Goal: Information Seeking & Learning: Learn about a topic

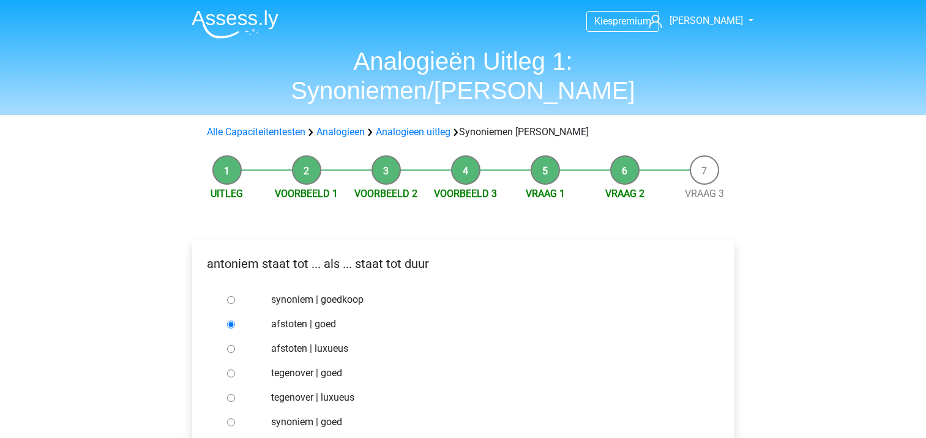
scroll to position [60, 0]
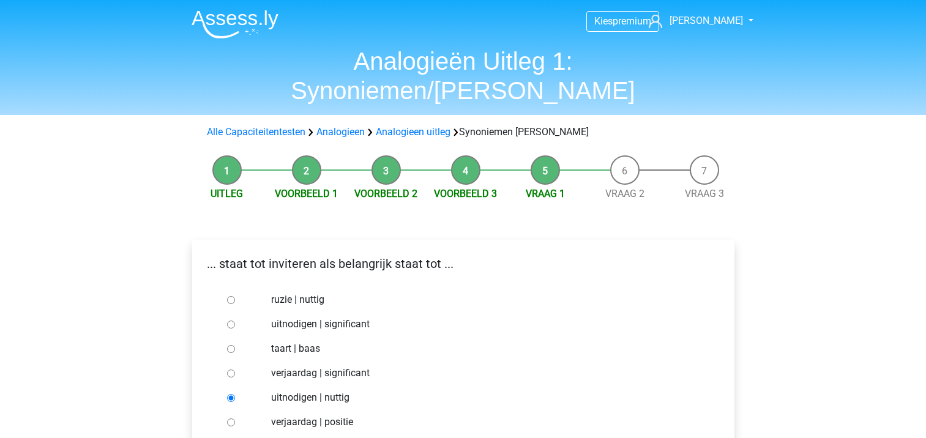
scroll to position [60, 0]
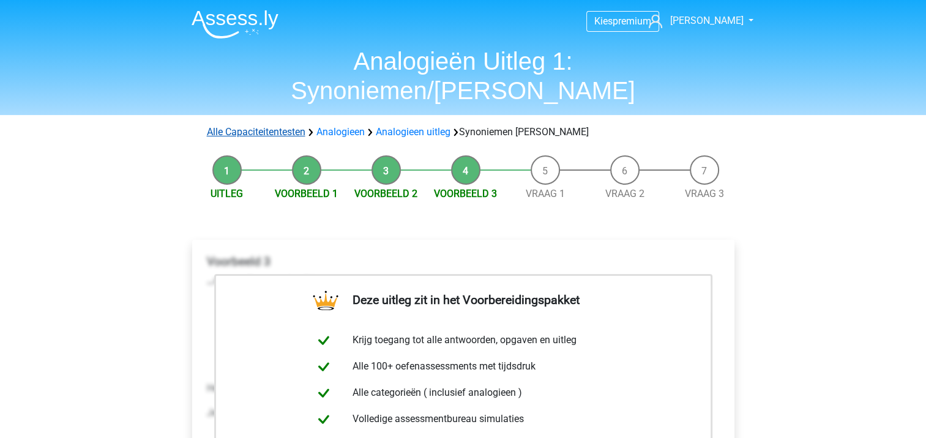
click at [288, 126] on link "Alle Capaciteitentesten" at bounding box center [256, 132] width 99 height 12
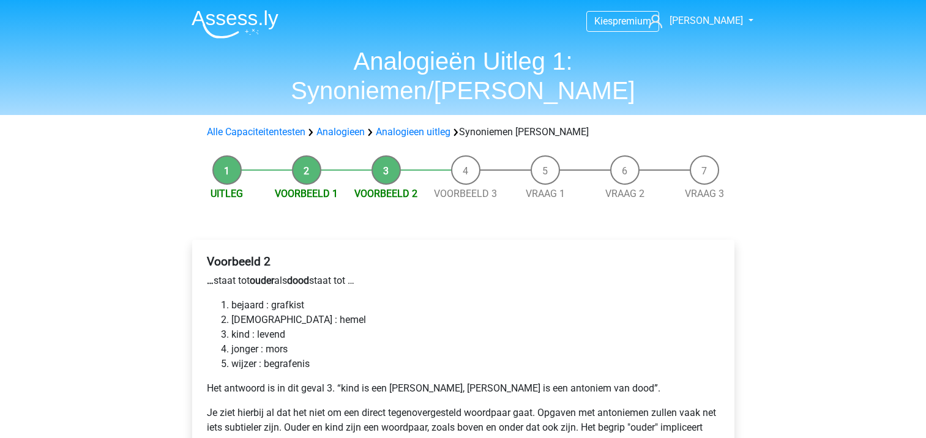
scroll to position [122, 0]
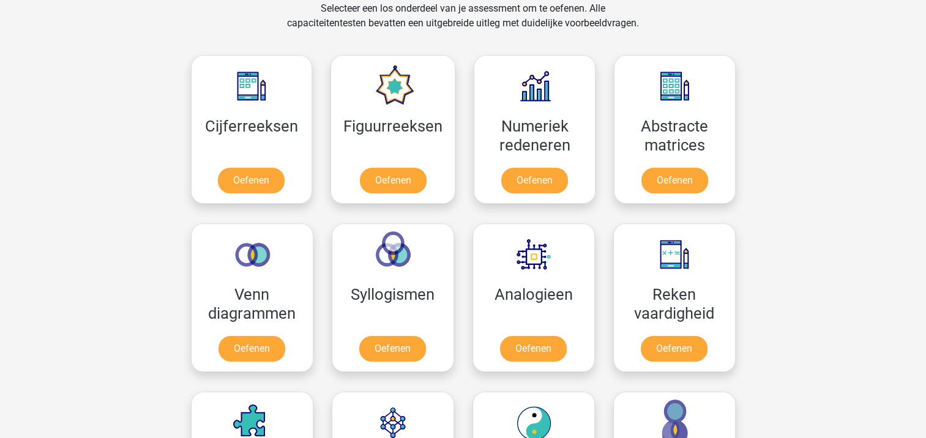
scroll to position [519, 0]
click at [277, 174] on link "Oefenen" at bounding box center [252, 182] width 70 height 27
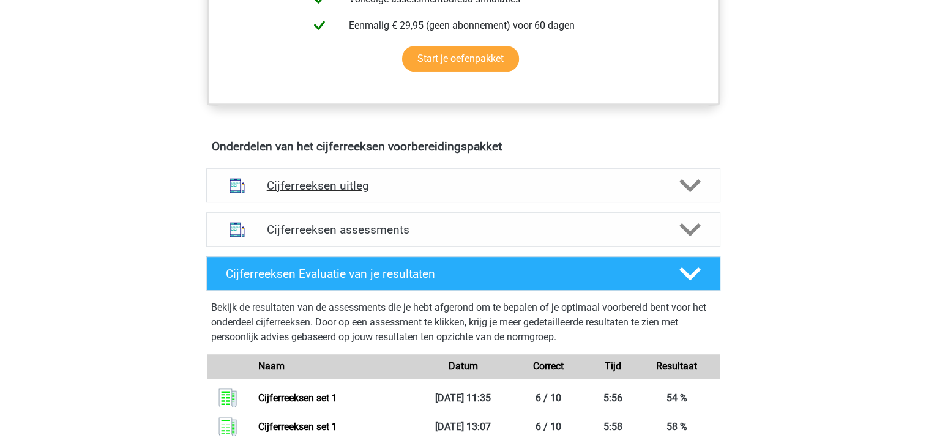
scroll to position [612, 0]
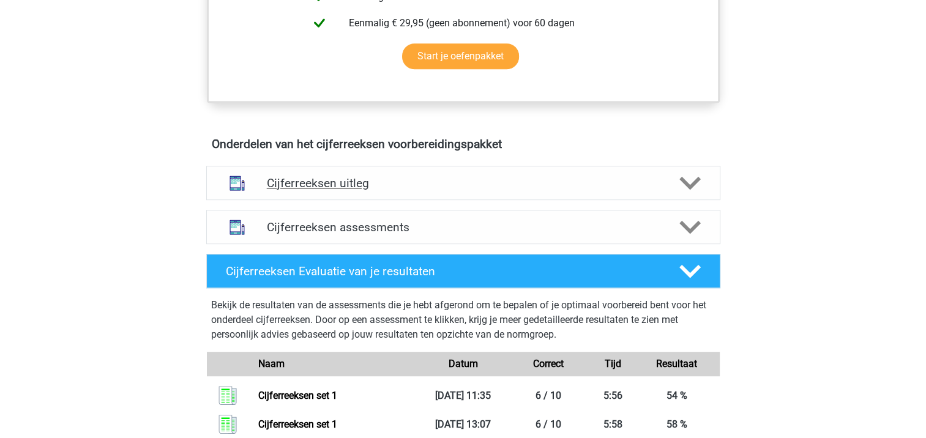
click at [682, 194] on icon at bounding box center [689, 183] width 21 height 21
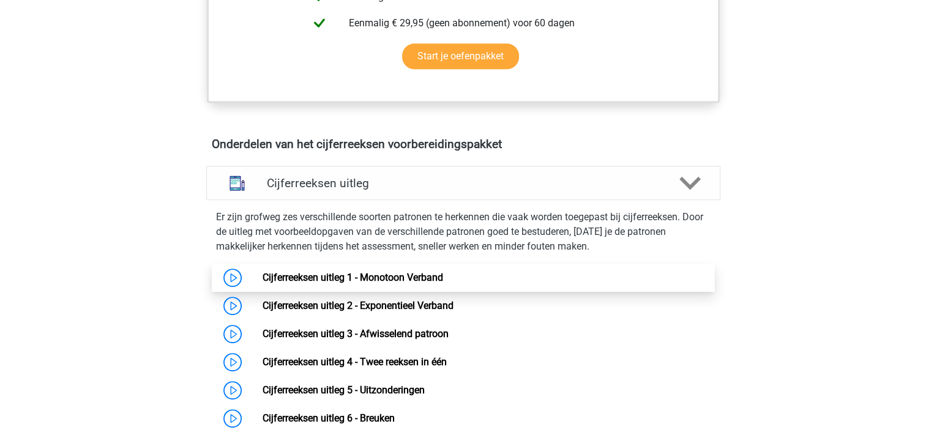
click at [409, 283] on link "Cijferreeksen uitleg 1 - Monotoon Verband" at bounding box center [352, 278] width 180 height 12
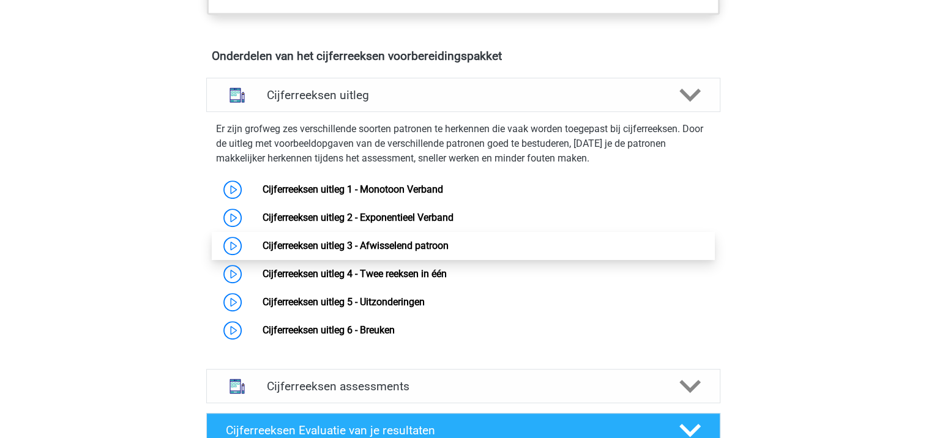
scroll to position [734, 0]
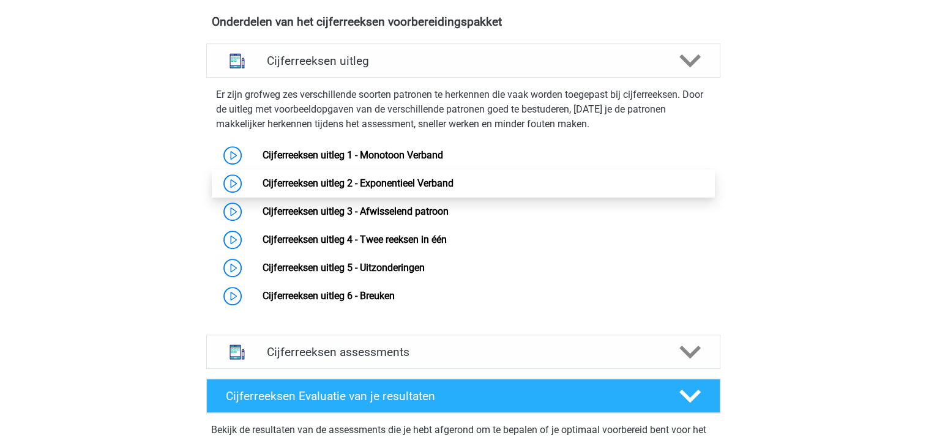
click at [398, 189] on link "Cijferreeksen uitleg 2 - Exponentieel Verband" at bounding box center [357, 183] width 191 height 12
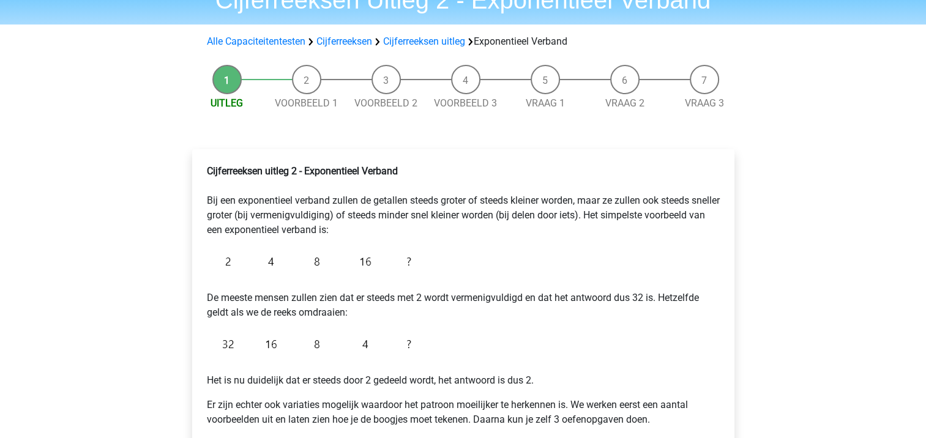
scroll to position [122, 0]
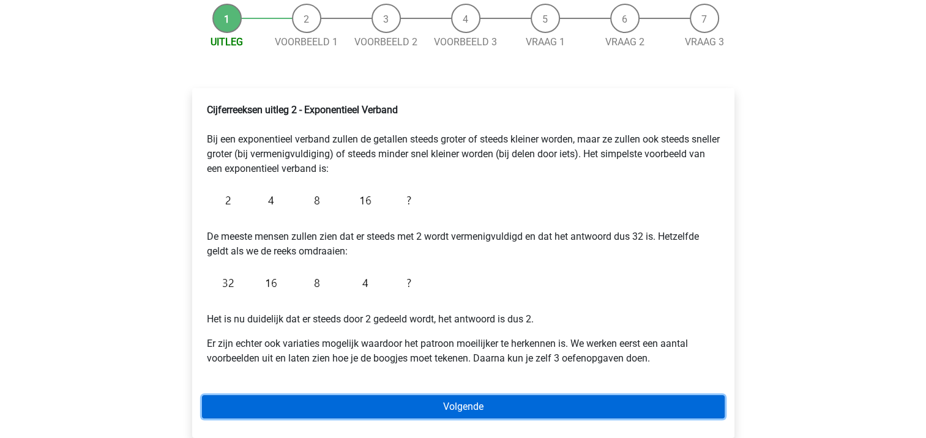
click at [444, 404] on link "Volgende" at bounding box center [463, 406] width 522 height 23
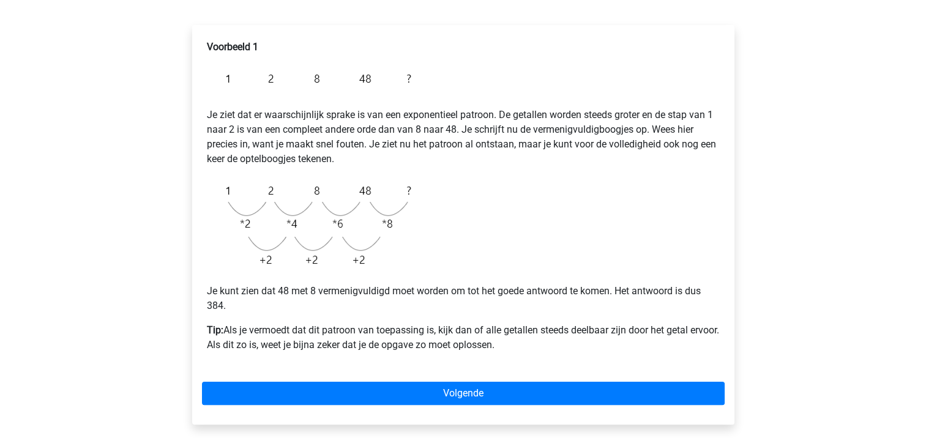
scroll to position [184, 0]
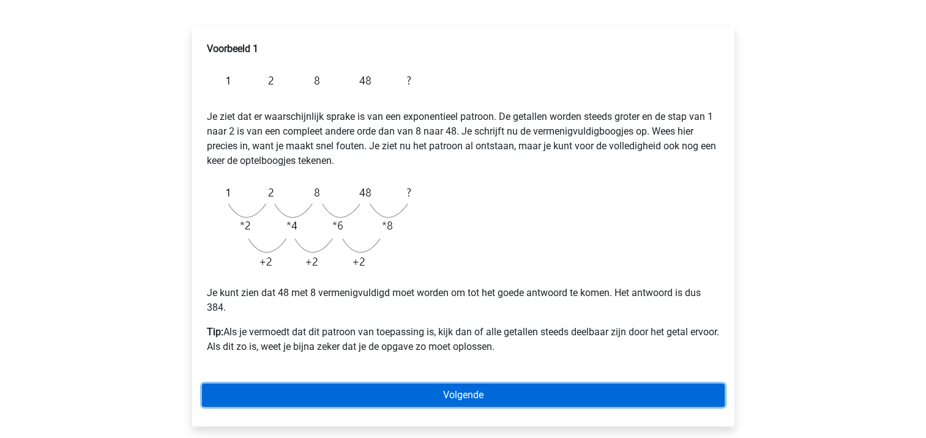
click at [409, 395] on link "Volgende" at bounding box center [463, 395] width 522 height 23
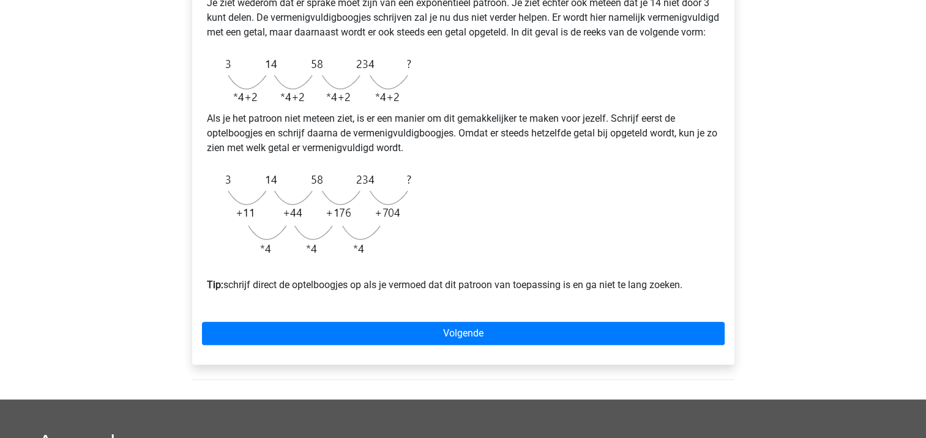
scroll to position [245, 0]
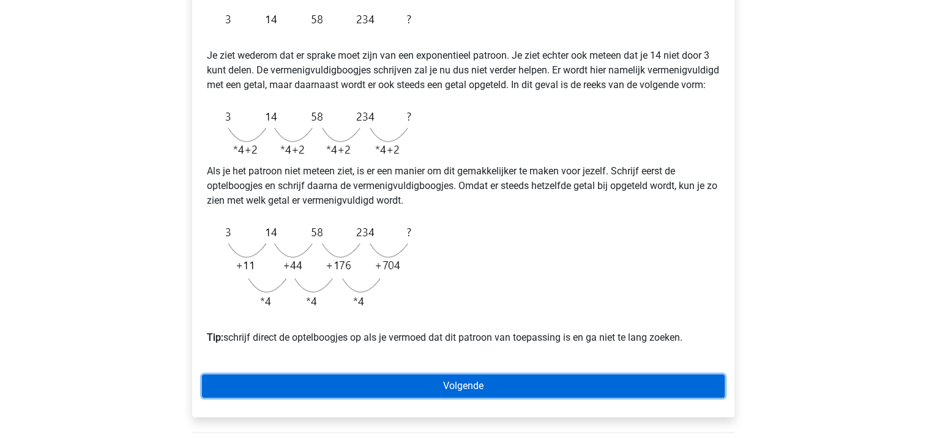
click at [464, 392] on link "Volgende" at bounding box center [463, 385] width 522 height 23
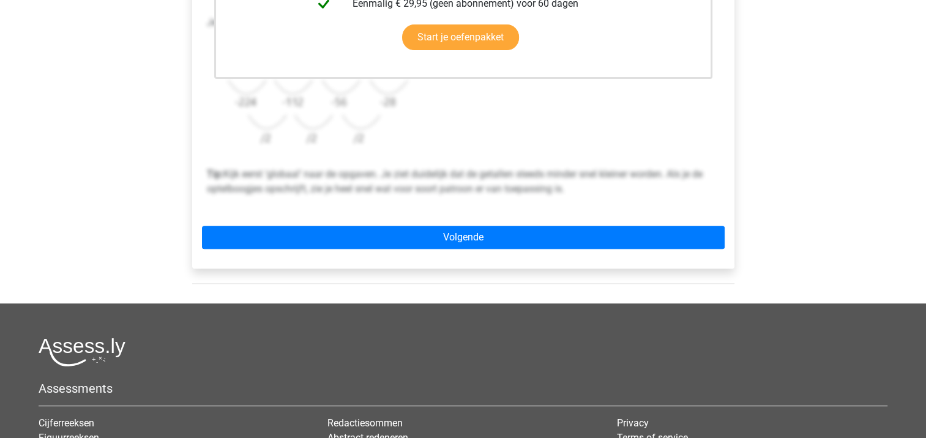
scroll to position [428, 0]
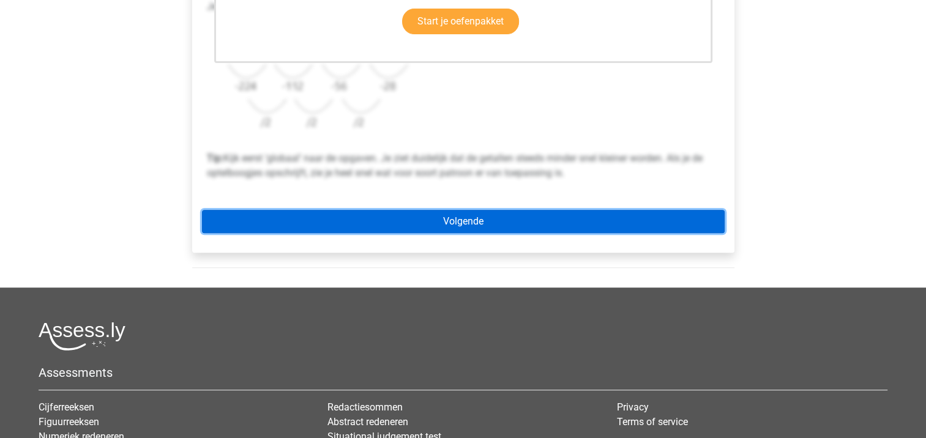
click at [472, 223] on link "Volgende" at bounding box center [463, 221] width 522 height 23
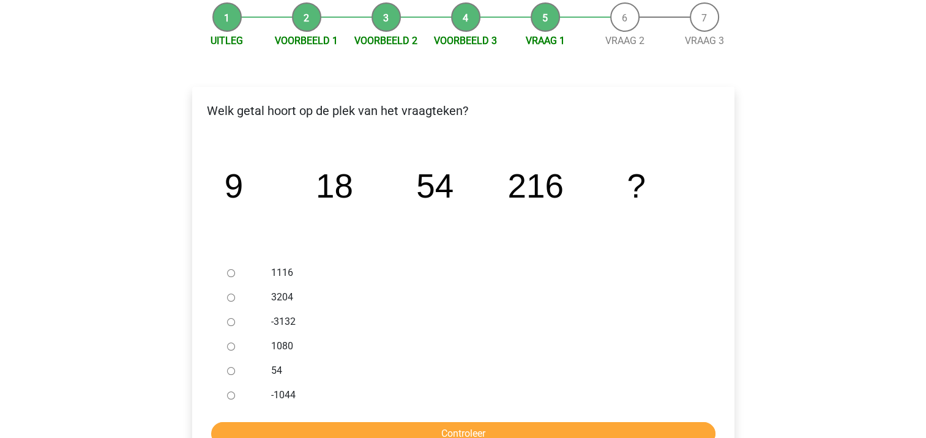
scroll to position [122, 0]
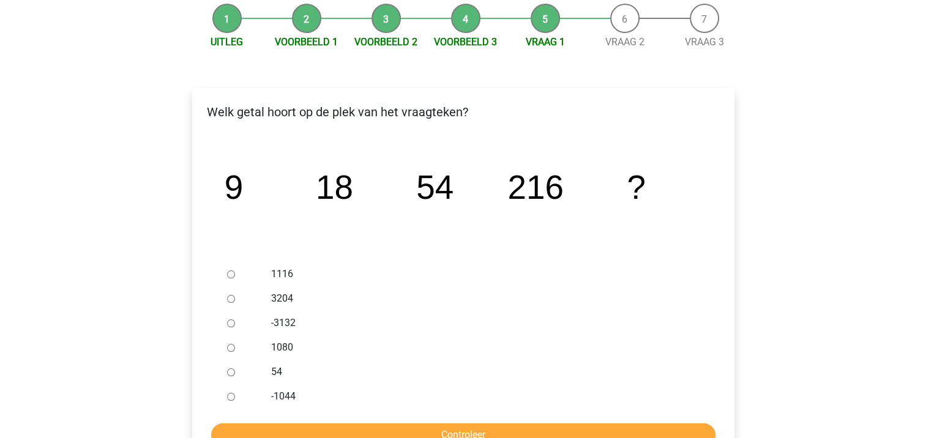
click at [295, 275] on label "1116" at bounding box center [482, 274] width 423 height 15
click at [235, 275] on input "1116" at bounding box center [231, 274] width 8 height 8
radio input "true"
click at [247, 343] on div at bounding box center [242, 347] width 40 height 24
click at [223, 348] on ul "1116 3204 -3132 1080 54 -1044" at bounding box center [463, 335] width 522 height 147
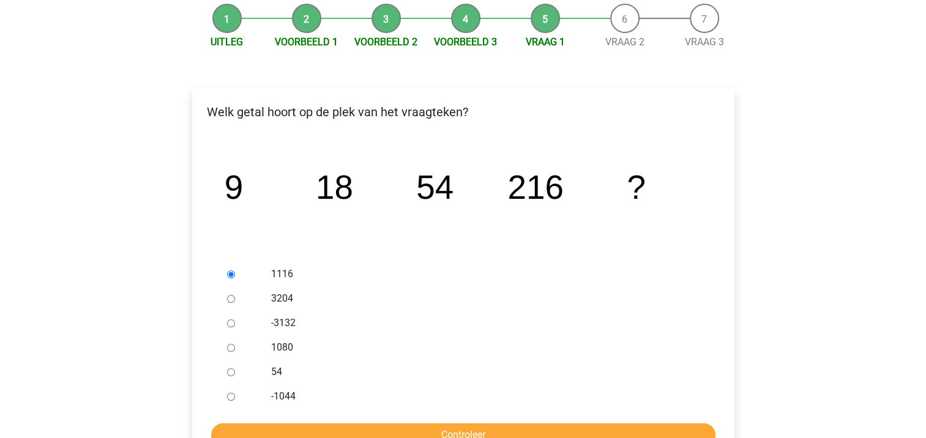
click at [231, 348] on input "1080" at bounding box center [231, 348] width 8 height 8
radio input "true"
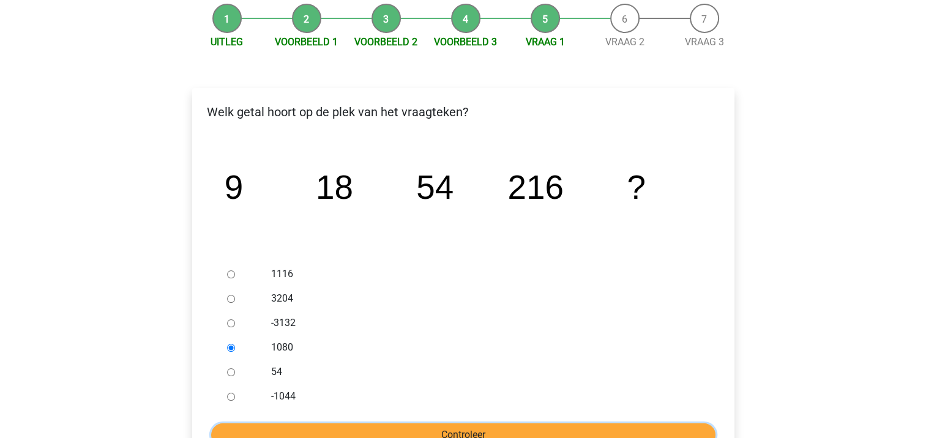
click at [371, 434] on input "Controleer" at bounding box center [463, 434] width 504 height 23
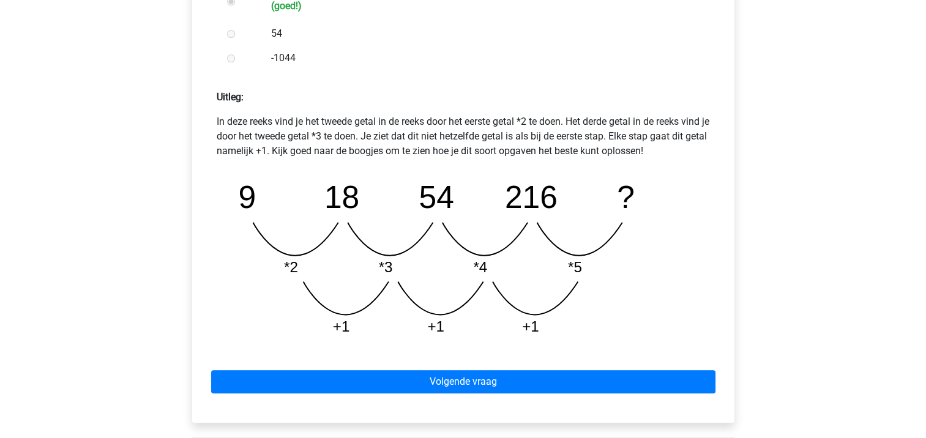
scroll to position [612, 0]
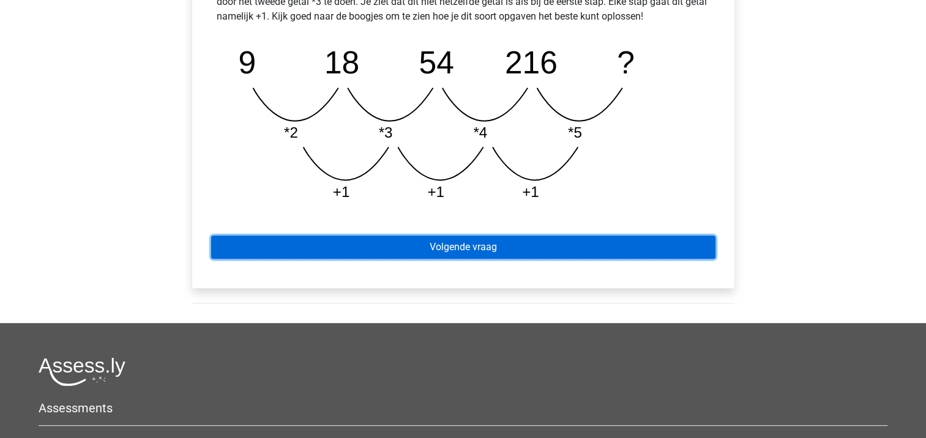
click at [415, 247] on link "Volgende vraag" at bounding box center [463, 247] width 504 height 23
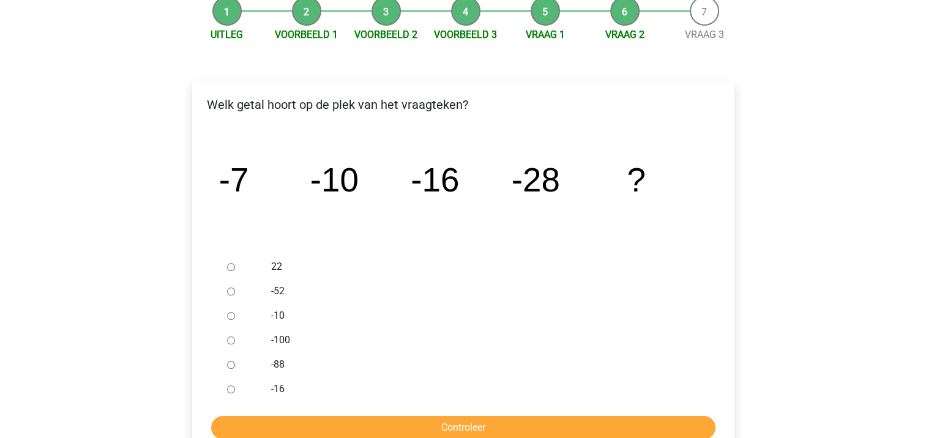
scroll to position [137, 0]
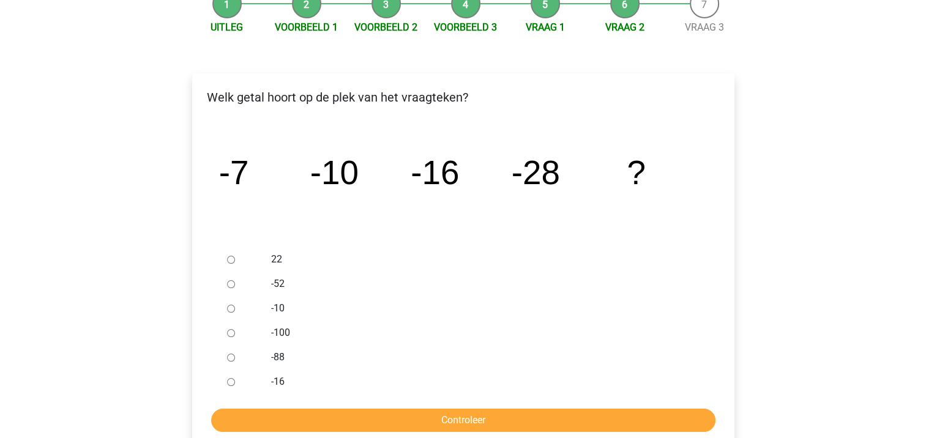
click at [283, 290] on label "-52" at bounding box center [482, 284] width 423 height 15
click at [235, 288] on input "-52" at bounding box center [231, 284] width 8 height 8
radio input "true"
drag, startPoint x: 283, startPoint y: 290, endPoint x: 478, endPoint y: 440, distance: 245.6
click at [478, 437] on html "Kies premium Esther info@weiveen.nl" at bounding box center [463, 336] width 926 height 946
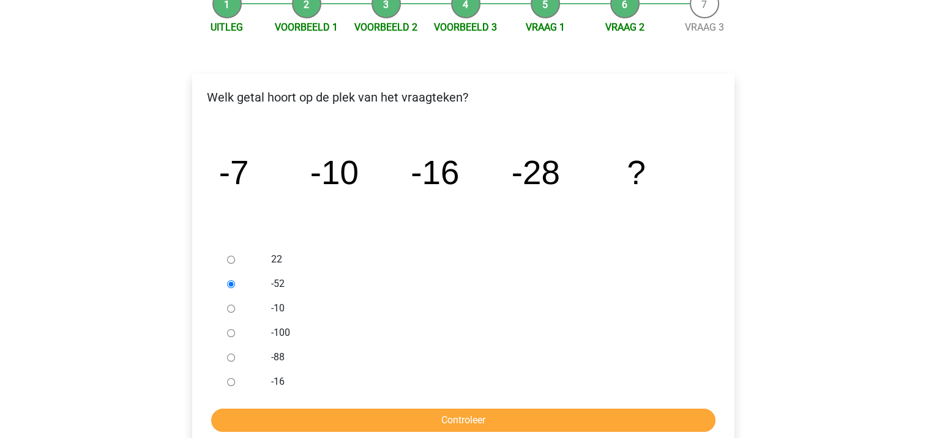
scroll to position [179, 0]
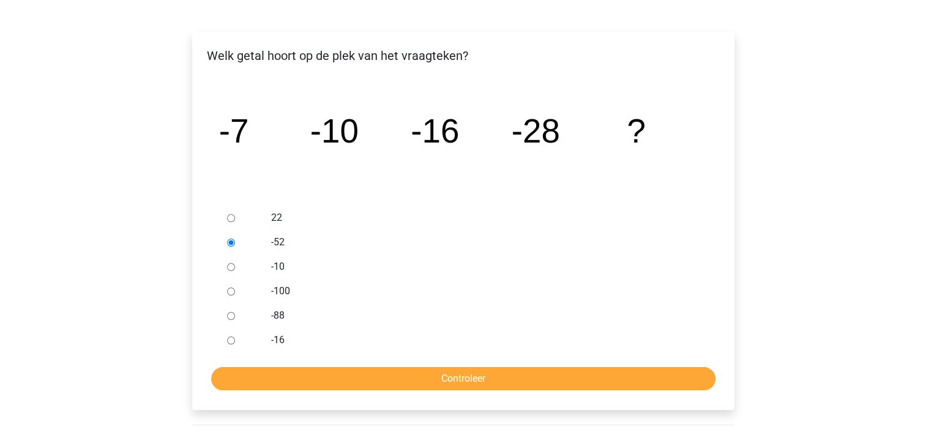
click at [240, 239] on div at bounding box center [242, 242] width 40 height 24
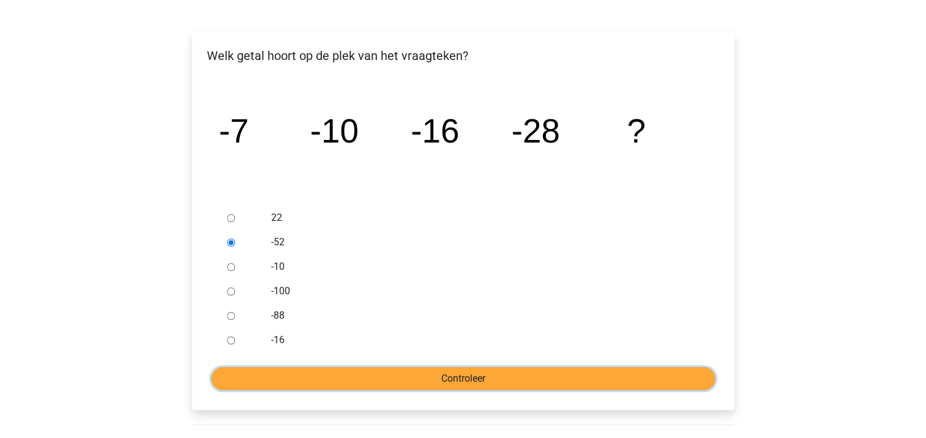
click at [445, 379] on input "Controleer" at bounding box center [463, 378] width 504 height 23
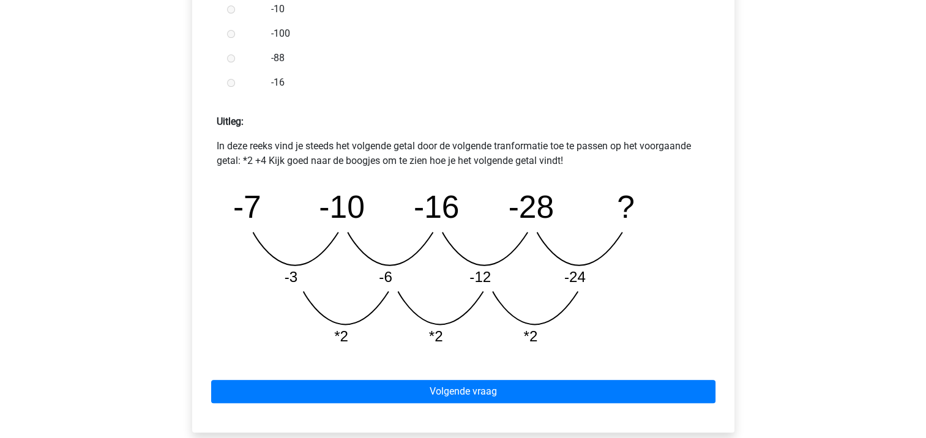
scroll to position [457, 0]
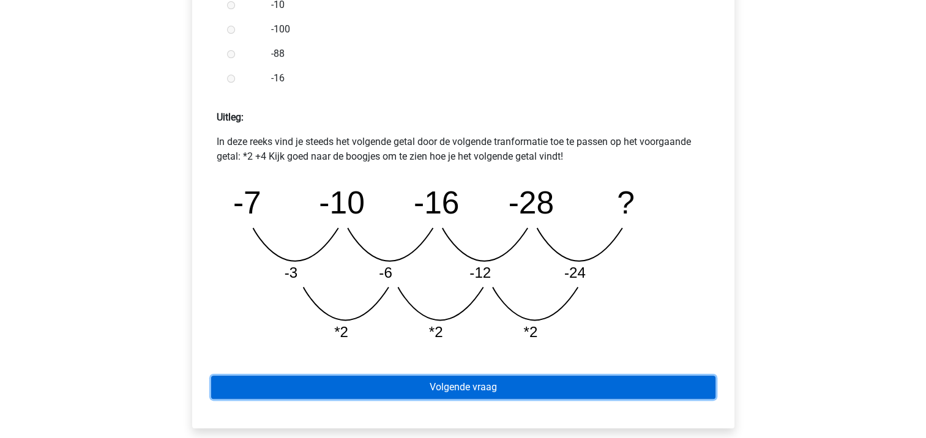
click at [555, 390] on link "Volgende vraag" at bounding box center [463, 387] width 504 height 23
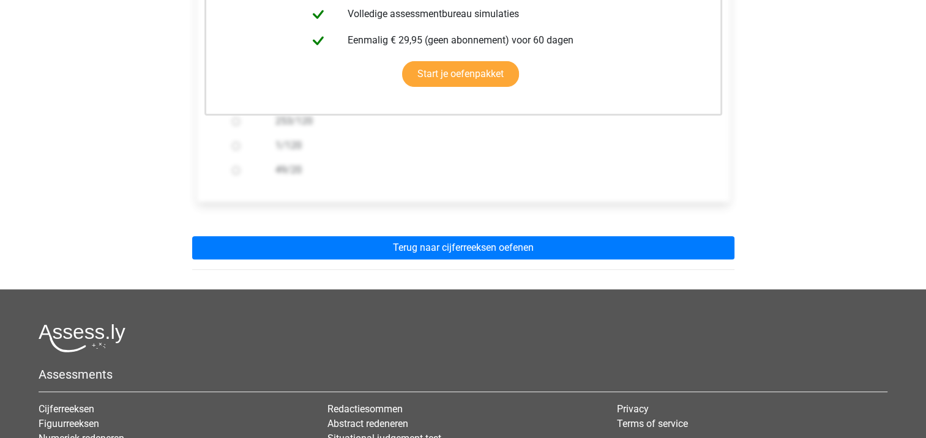
scroll to position [355, 0]
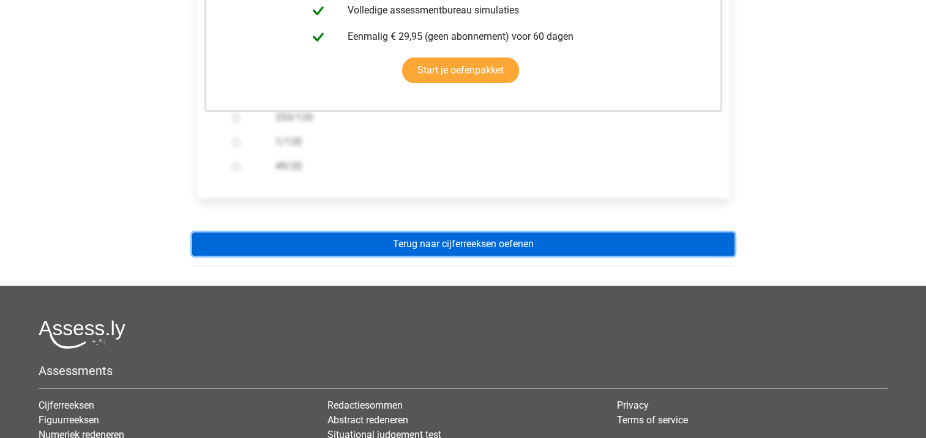
click at [485, 242] on link "Terug naar cijferreeksen oefenen" at bounding box center [463, 243] width 542 height 23
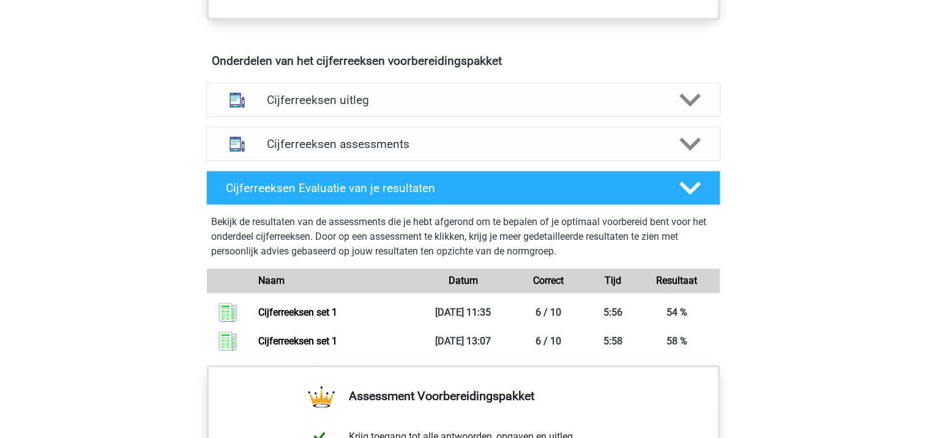
scroll to position [570, 0]
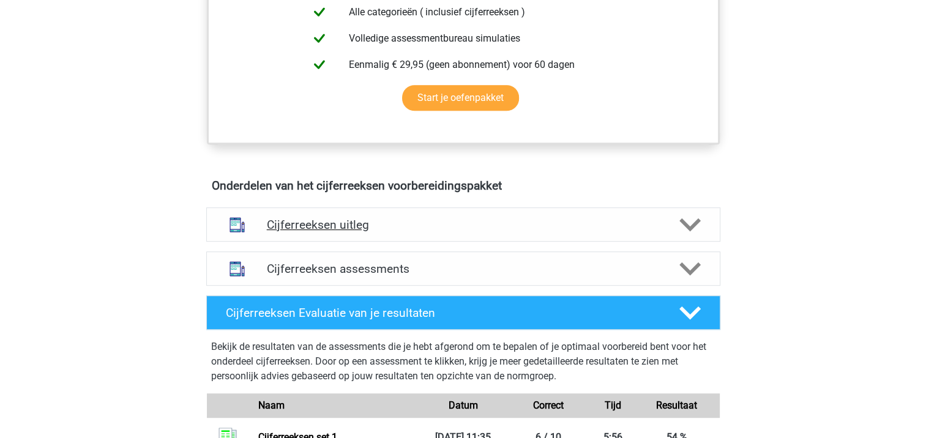
drag, startPoint x: 612, startPoint y: 247, endPoint x: 553, endPoint y: 242, distance: 59.5
click at [553, 232] on h4 "Cijferreeksen uitleg" at bounding box center [463, 225] width 393 height 14
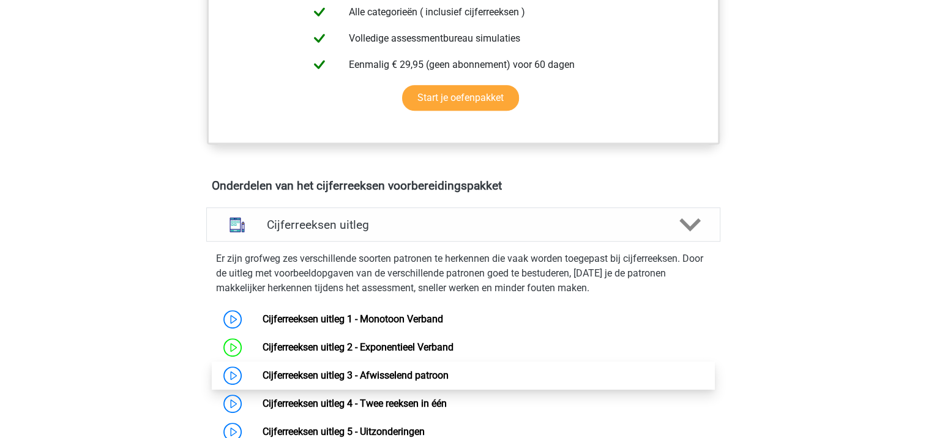
click at [423, 381] on link "Cijferreeksen uitleg 3 - Afwisselend patroon" at bounding box center [355, 376] width 186 height 12
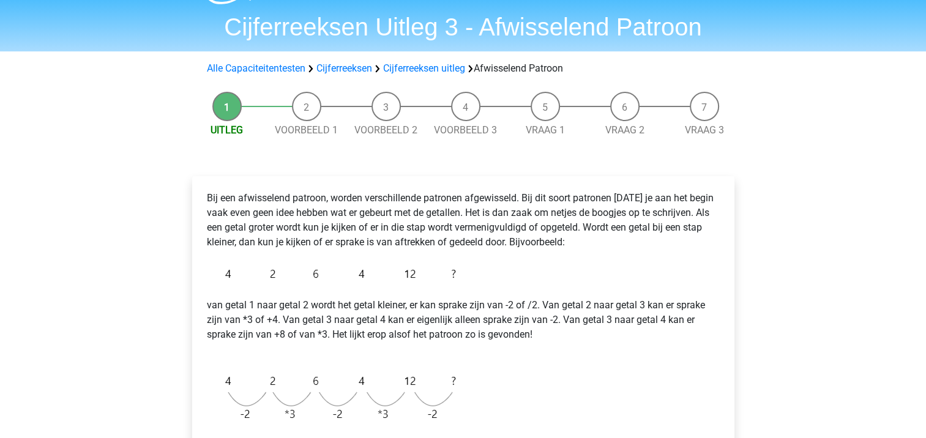
scroll to position [64, 0]
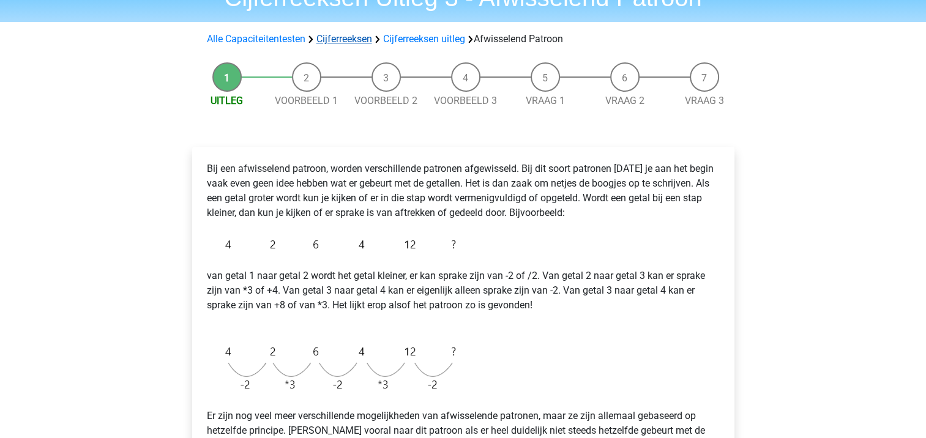
click at [350, 37] on link "Cijferreeksen" at bounding box center [344, 39] width 56 height 12
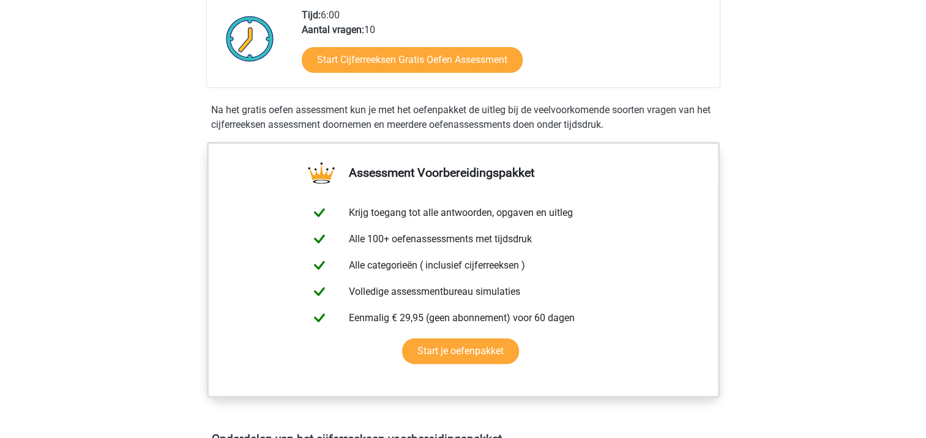
scroll to position [423, 0]
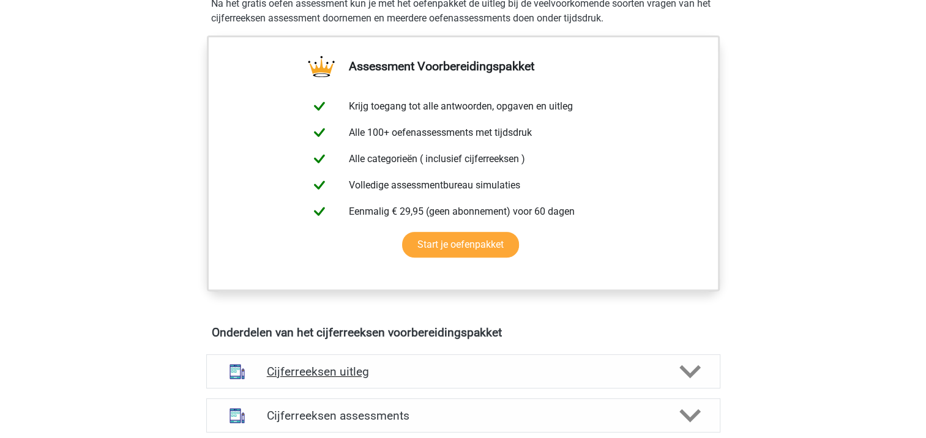
click at [512, 379] on h4 "Cijferreeksen uitleg" at bounding box center [463, 372] width 393 height 14
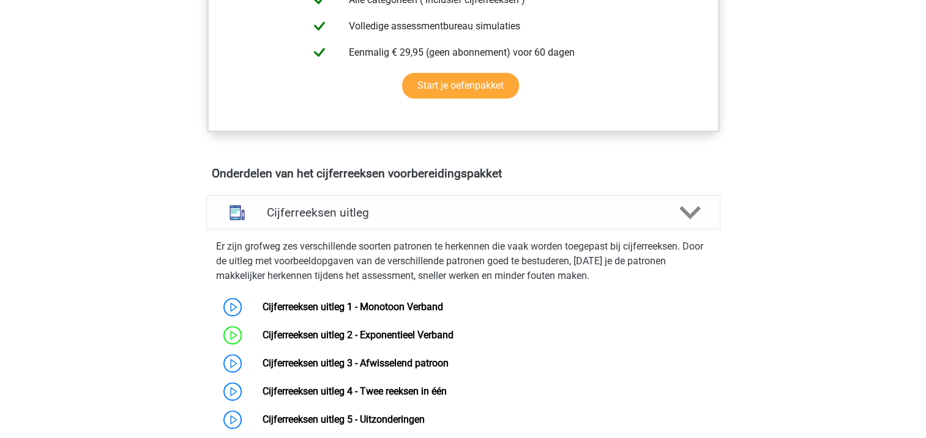
scroll to position [697, 0]
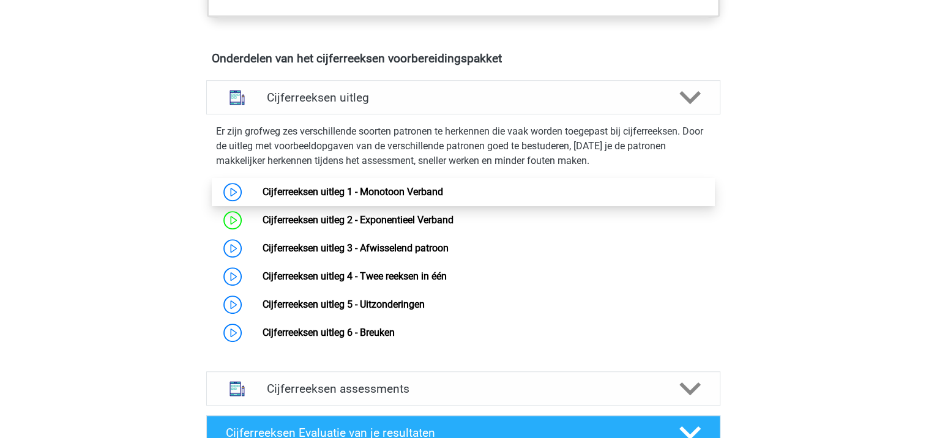
click at [439, 198] on link "Cijferreeksen uitleg 1 - Monotoon Verband" at bounding box center [352, 192] width 180 height 12
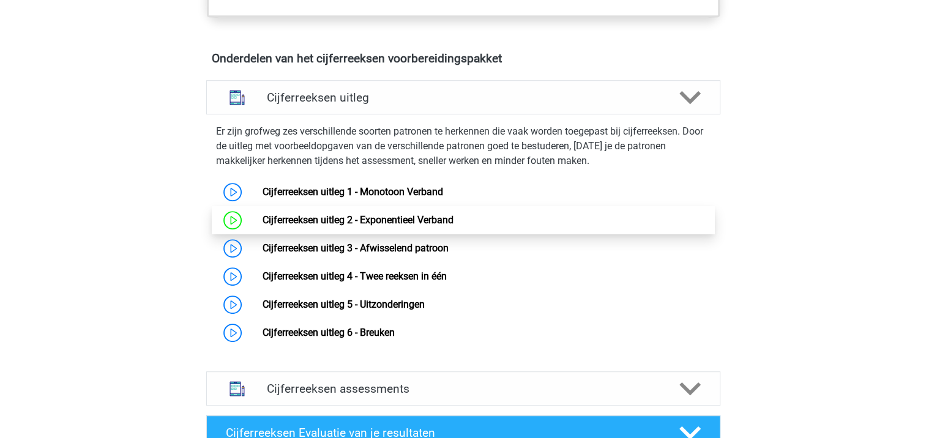
click at [352, 226] on link "Cijferreeksen uitleg 2 - Exponentieel Verband" at bounding box center [357, 220] width 191 height 12
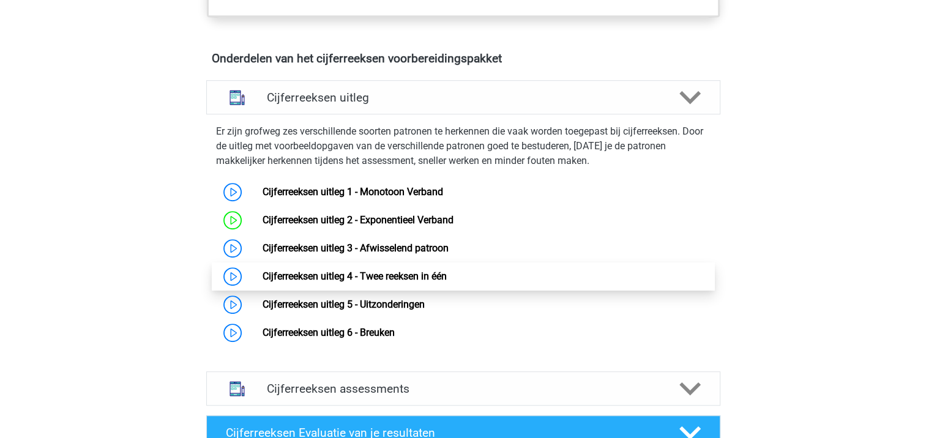
click at [393, 280] on link "Cijferreeksen uitleg 4 - Twee reeksen in één" at bounding box center [354, 276] width 184 height 12
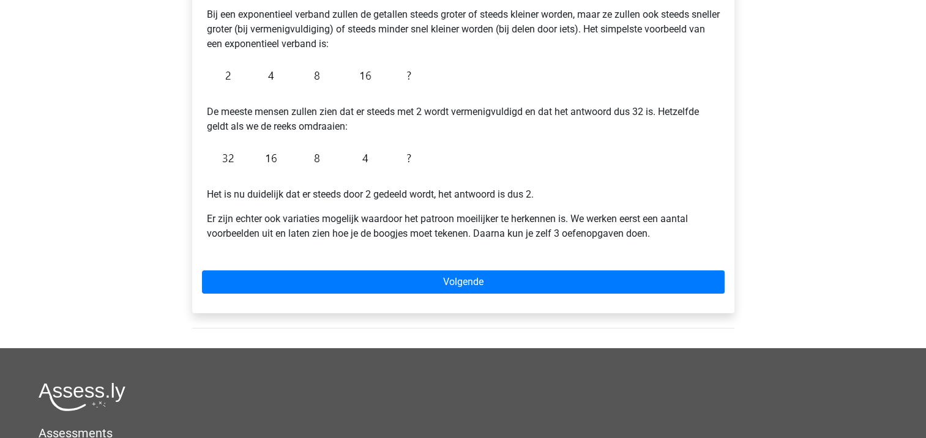
scroll to position [245, 0]
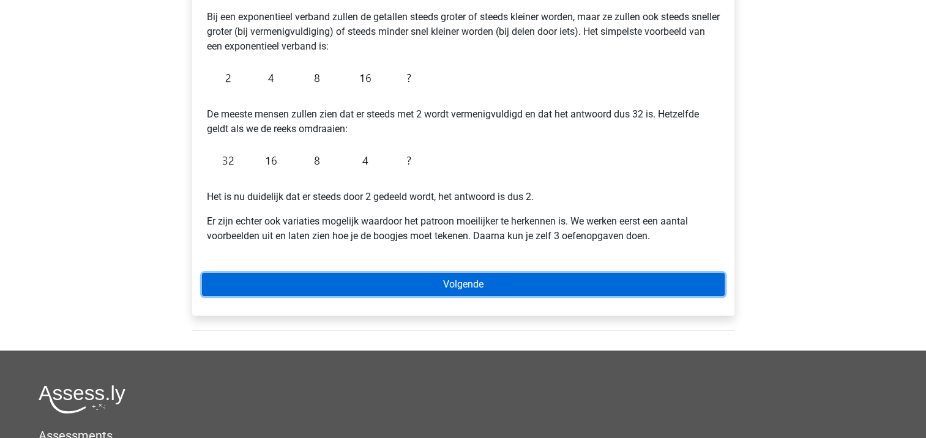
click at [459, 286] on link "Volgende" at bounding box center [463, 284] width 522 height 23
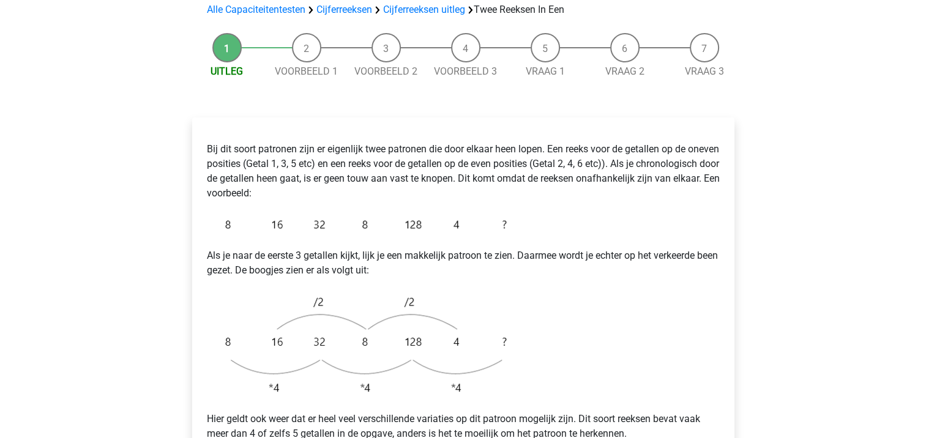
scroll to position [184, 0]
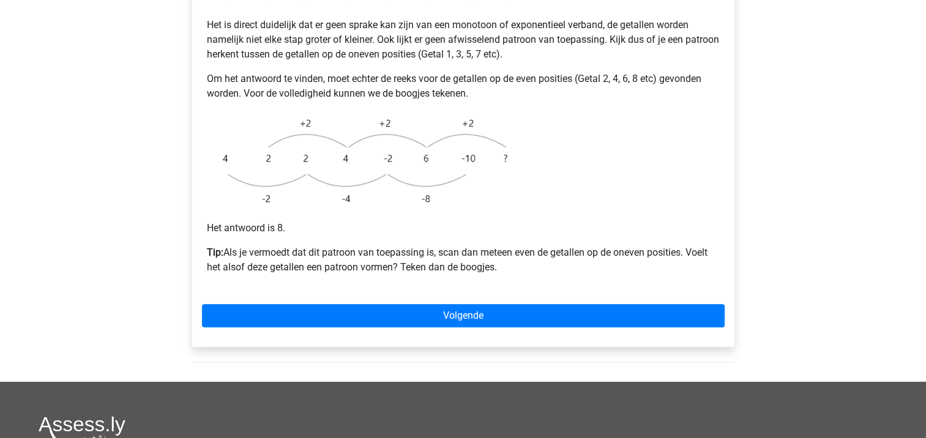
scroll to position [306, 0]
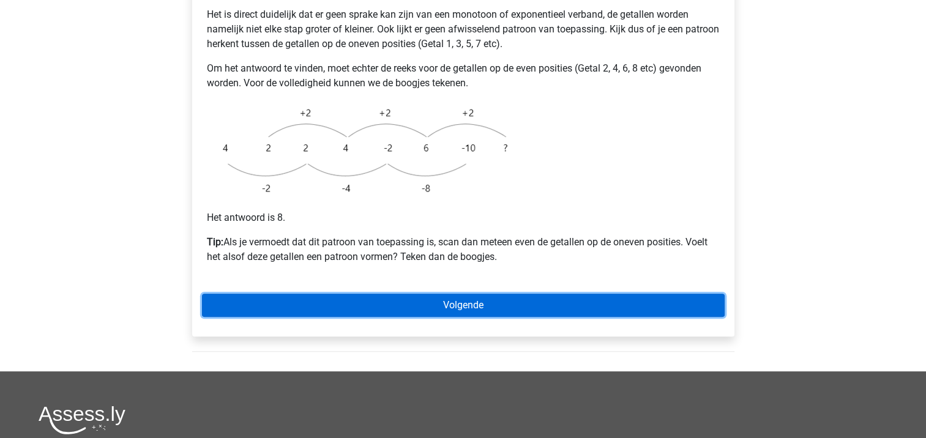
click at [494, 294] on link "Volgende" at bounding box center [463, 305] width 522 height 23
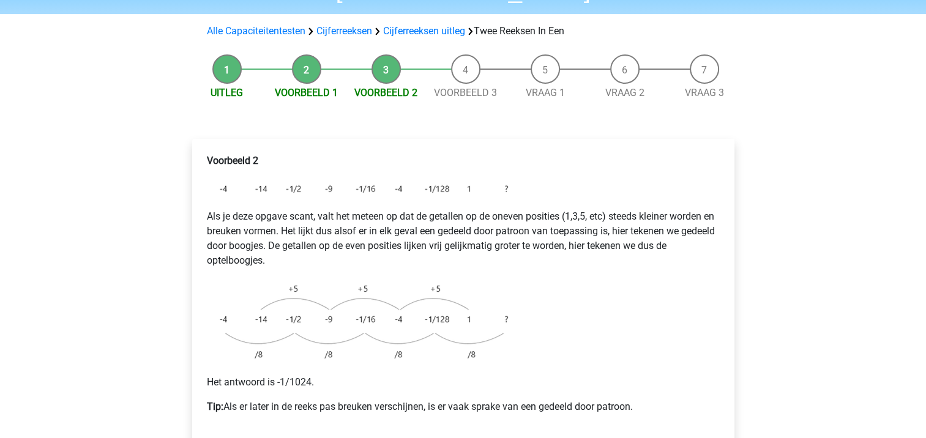
scroll to position [122, 0]
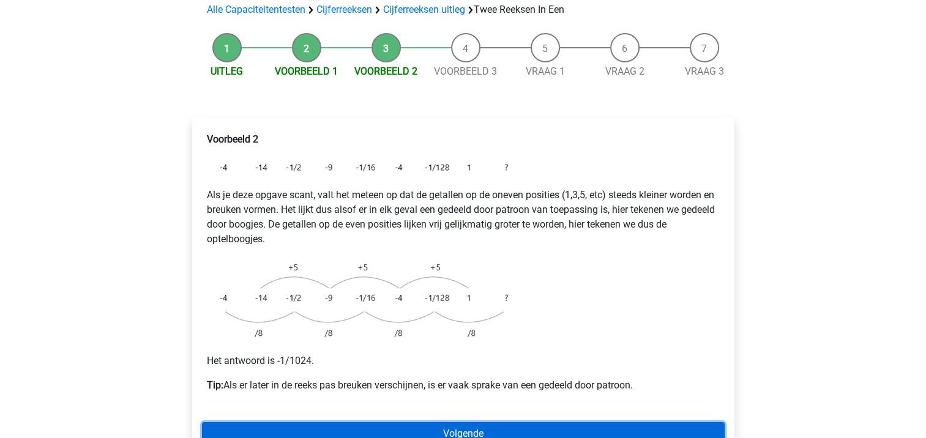
click at [475, 422] on link "Volgende" at bounding box center [463, 433] width 522 height 23
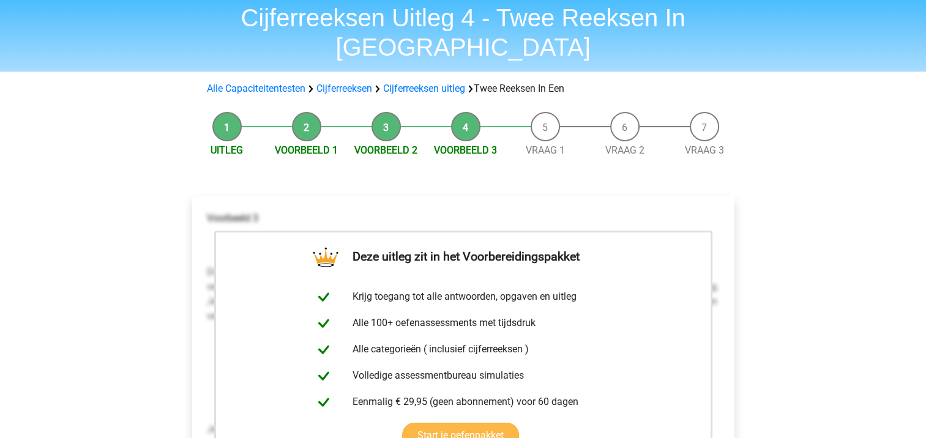
scroll to position [245, 0]
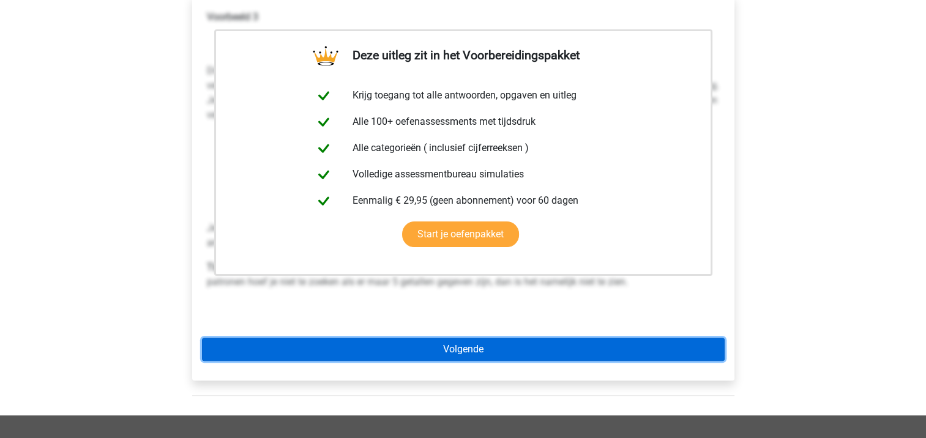
click at [530, 338] on link "Volgende" at bounding box center [463, 349] width 522 height 23
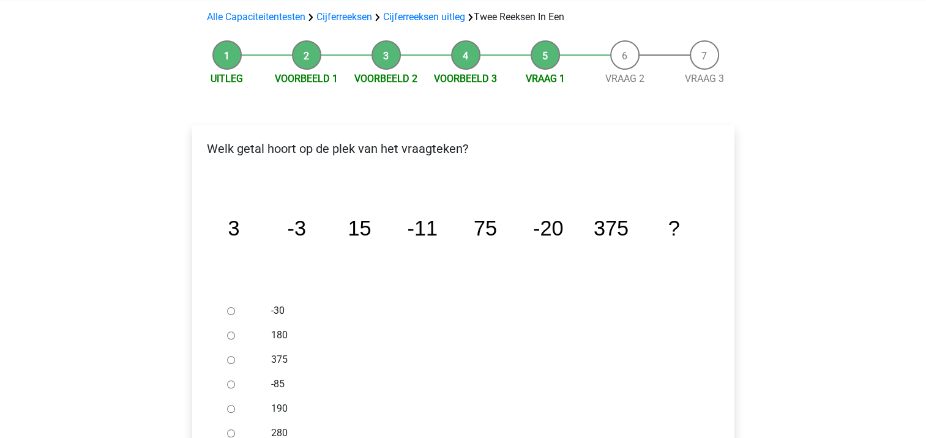
scroll to position [122, 0]
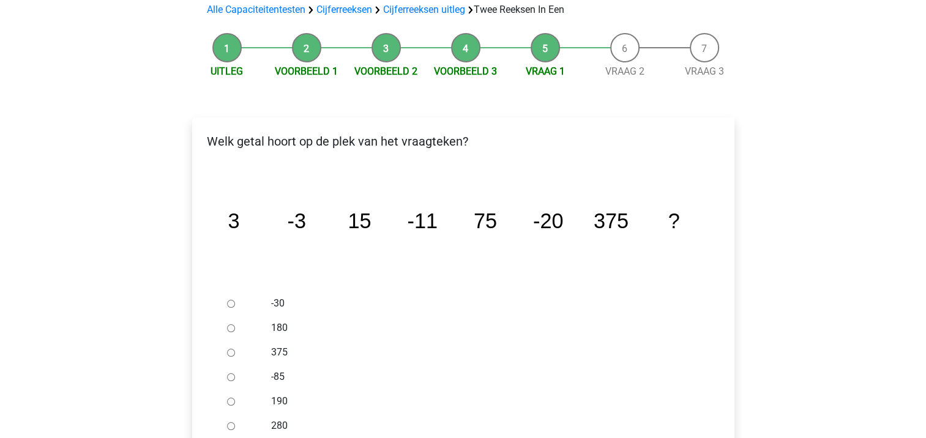
click at [281, 296] on label "-30" at bounding box center [482, 303] width 423 height 15
click at [235, 300] on input "-30" at bounding box center [231, 304] width 8 height 8
radio input "true"
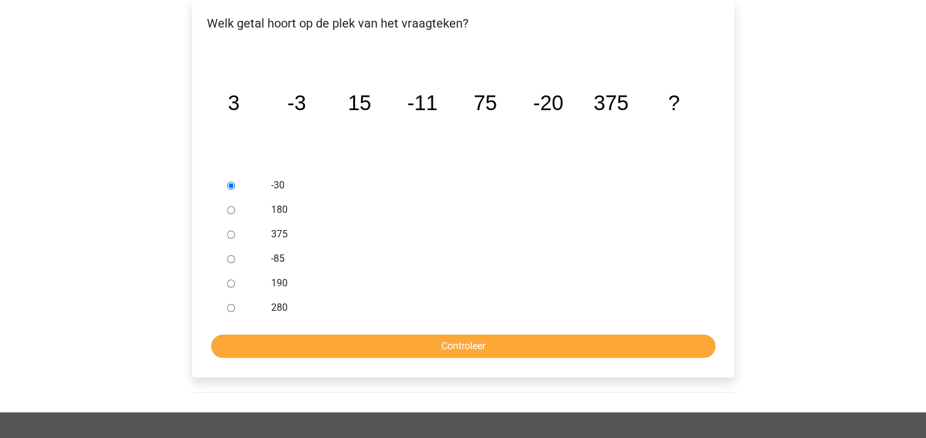
scroll to position [245, 0]
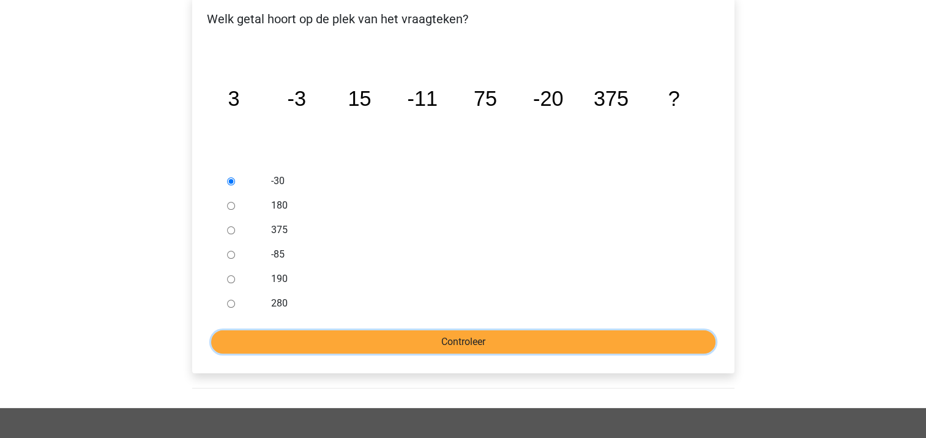
click at [412, 330] on input "Controleer" at bounding box center [463, 341] width 504 height 23
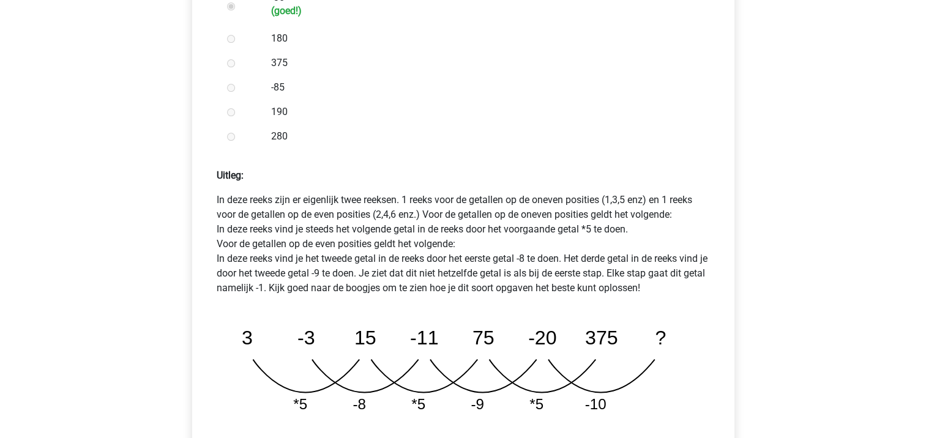
scroll to position [489, 0]
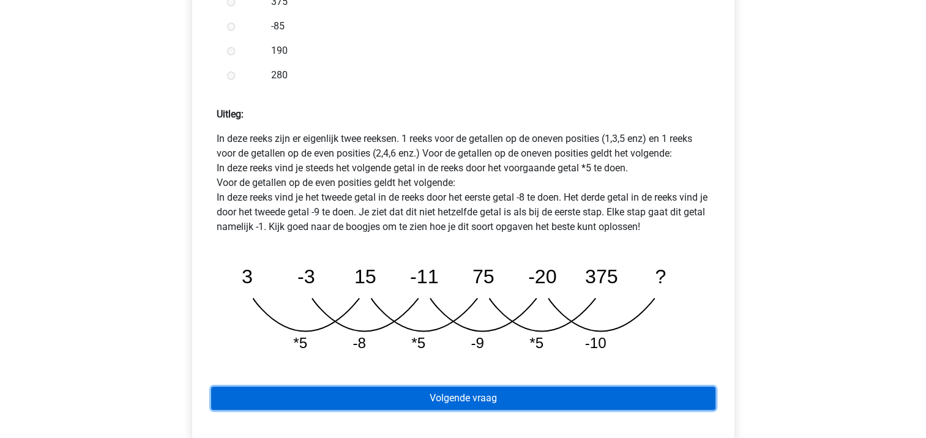
click at [409, 387] on link "Volgende vraag" at bounding box center [463, 398] width 504 height 23
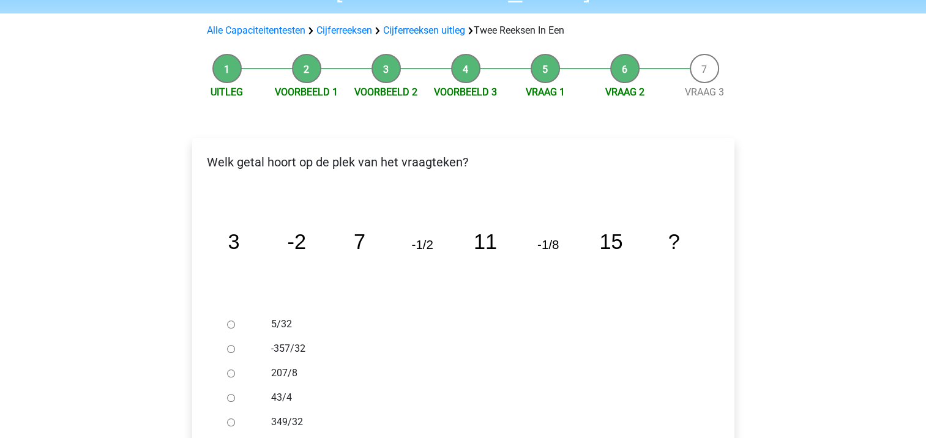
scroll to position [122, 0]
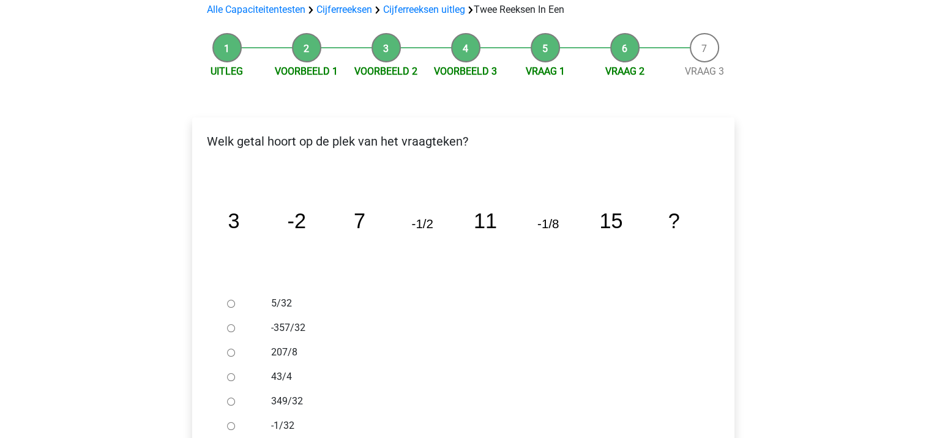
click at [231, 422] on input "-1/32" at bounding box center [231, 426] width 8 height 8
radio input "true"
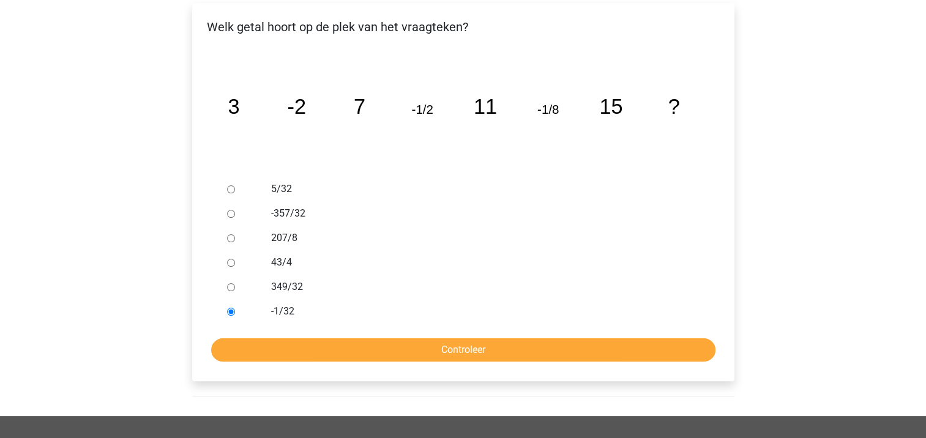
scroll to position [245, 0]
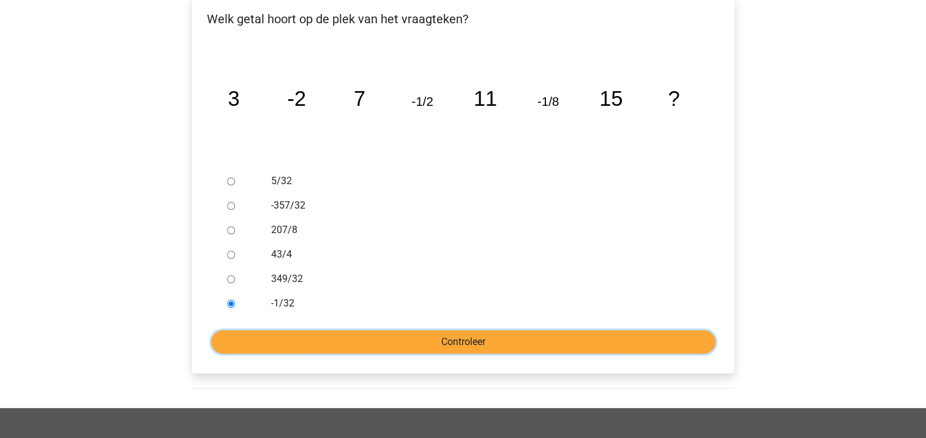
click at [404, 330] on input "Controleer" at bounding box center [463, 341] width 504 height 23
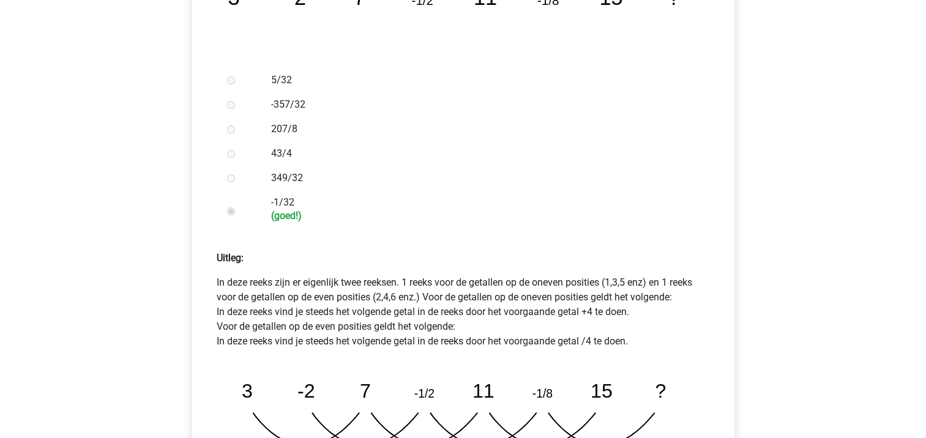
scroll to position [489, 0]
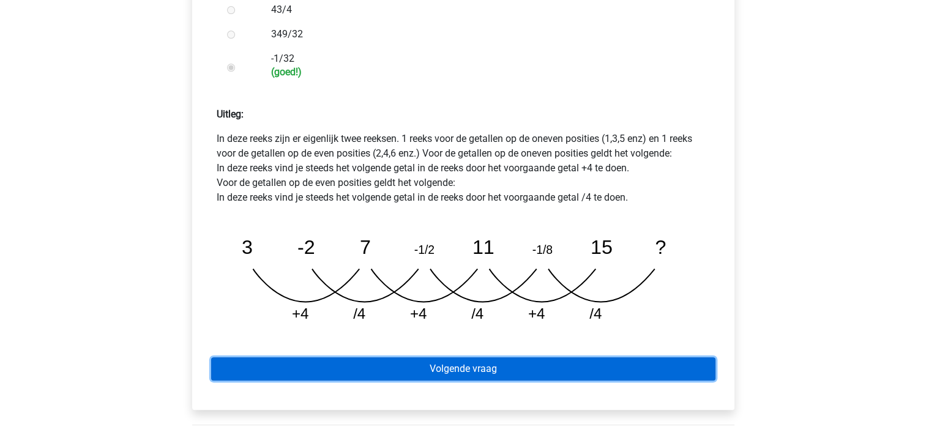
click at [432, 357] on link "Volgende vraag" at bounding box center [463, 368] width 504 height 23
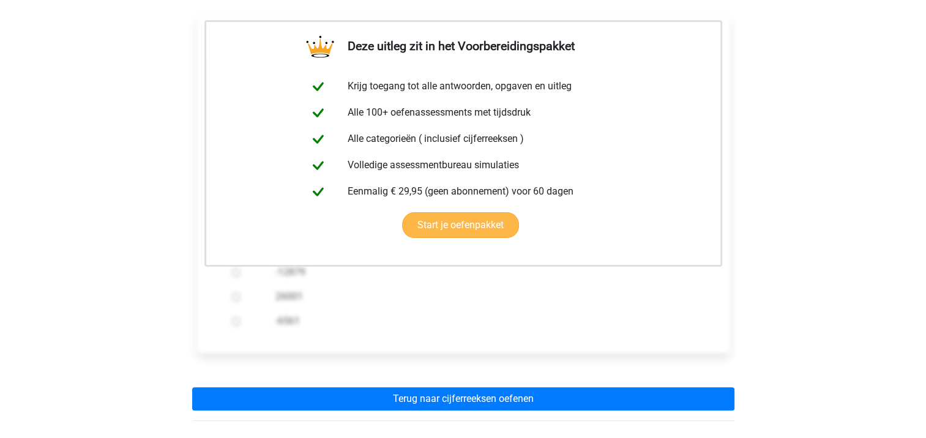
scroll to position [245, 0]
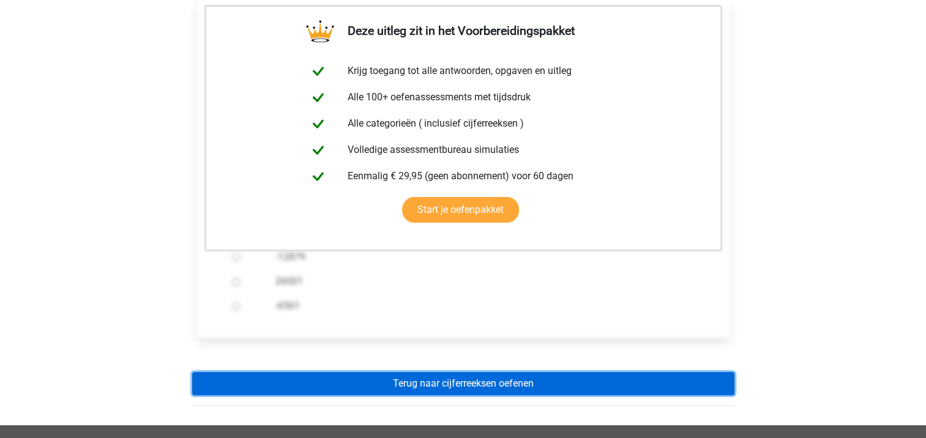
click at [417, 372] on link "Terug naar cijferreeksen oefenen" at bounding box center [463, 383] width 542 height 23
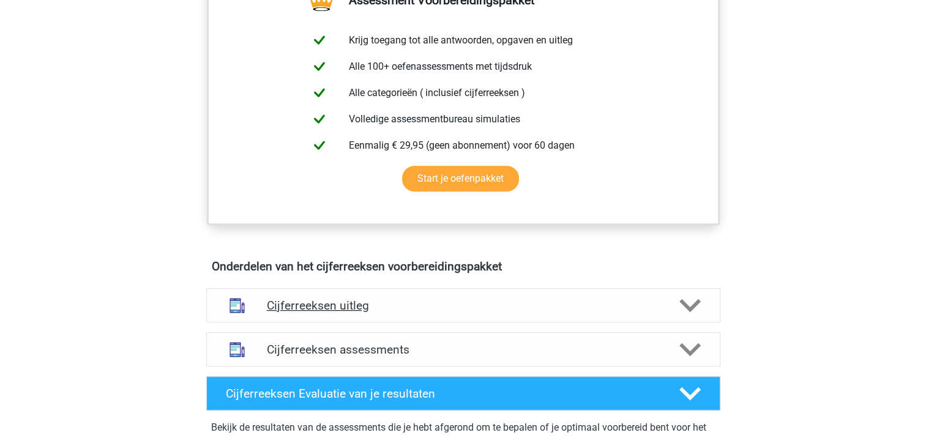
scroll to position [612, 0]
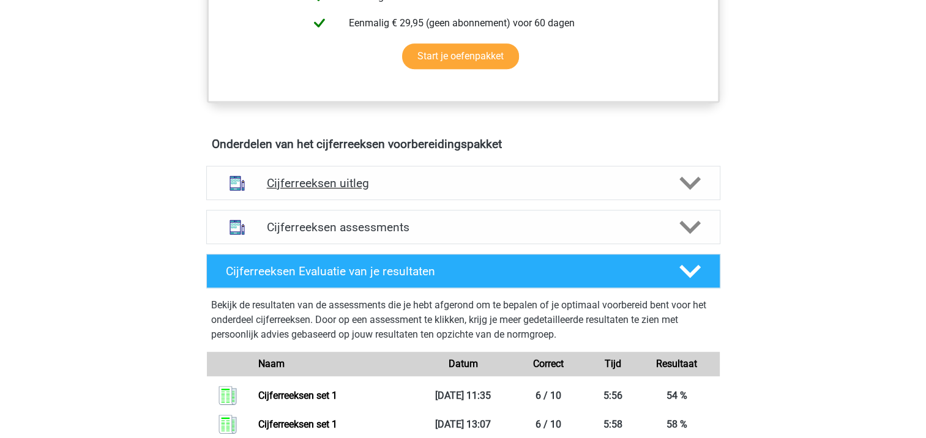
click at [384, 190] on h4 "Cijferreeksen uitleg" at bounding box center [463, 183] width 393 height 14
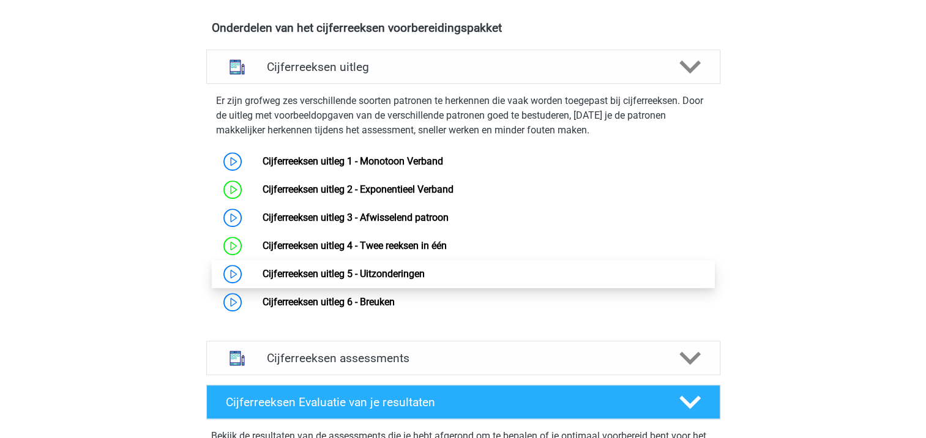
scroll to position [734, 0]
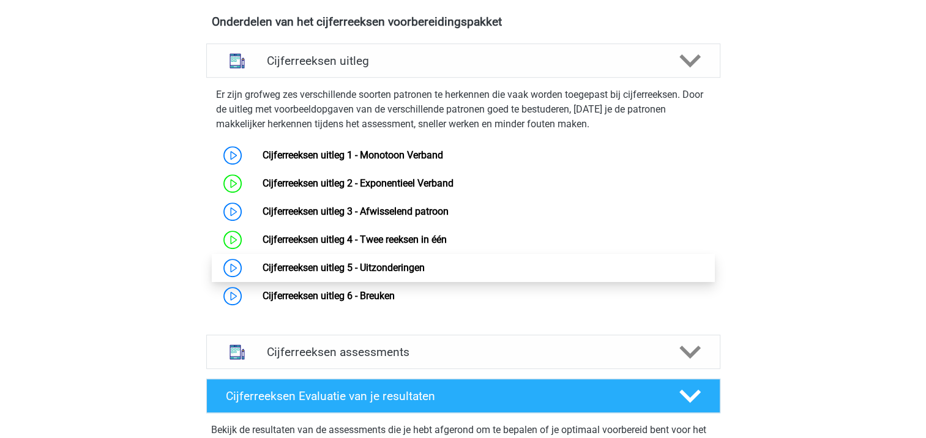
click at [393, 273] on link "Cijferreeksen uitleg 5 - Uitzonderingen" at bounding box center [343, 268] width 162 height 12
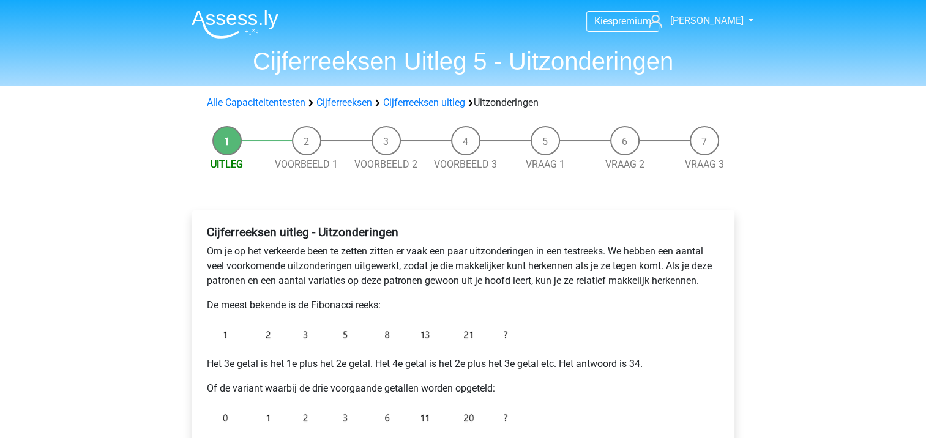
scroll to position [122, 0]
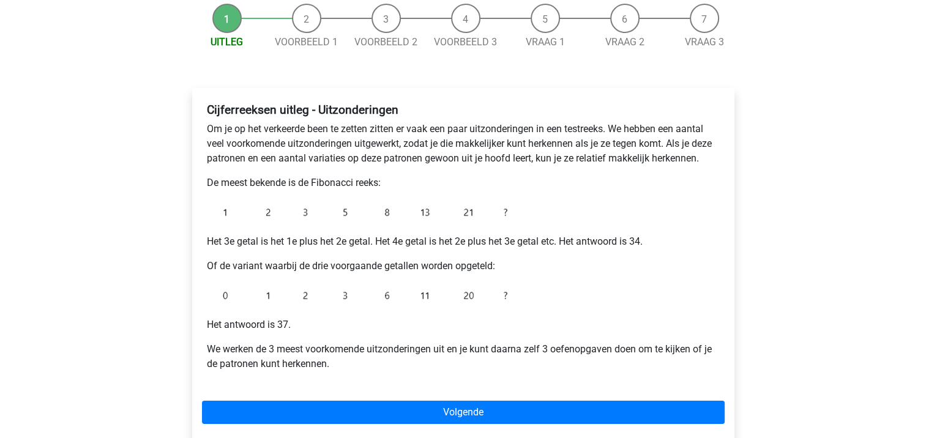
click at [117, 272] on div "Kies premium Esther info@weiveen.nl" at bounding box center [463, 340] width 926 height 924
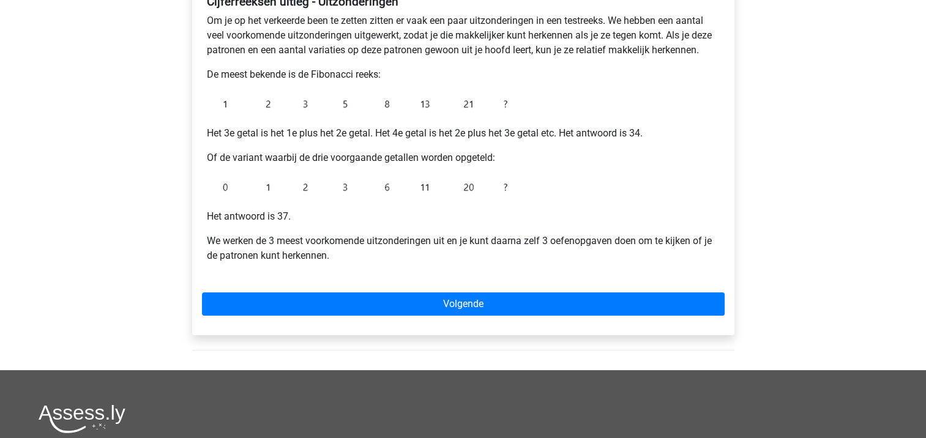
scroll to position [245, 0]
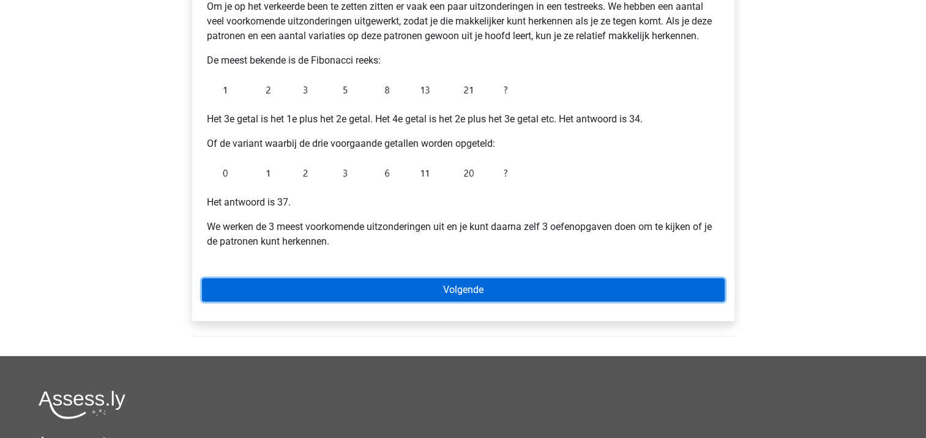
click at [442, 299] on link "Volgende" at bounding box center [463, 289] width 522 height 23
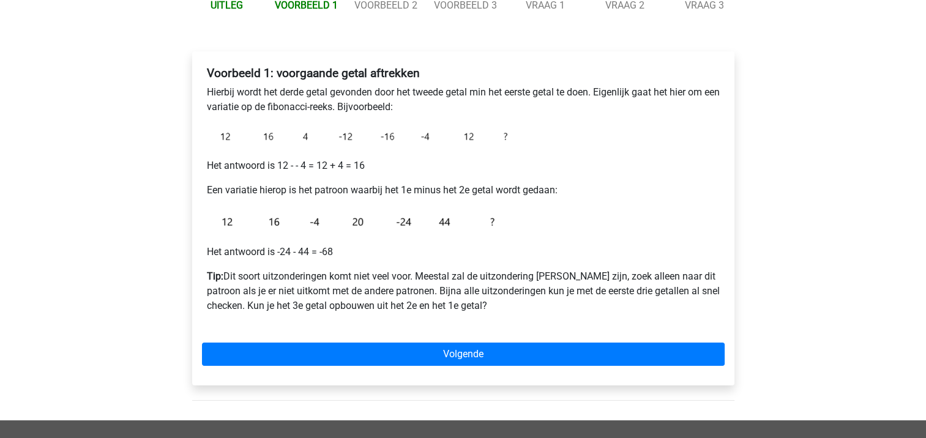
scroll to position [184, 0]
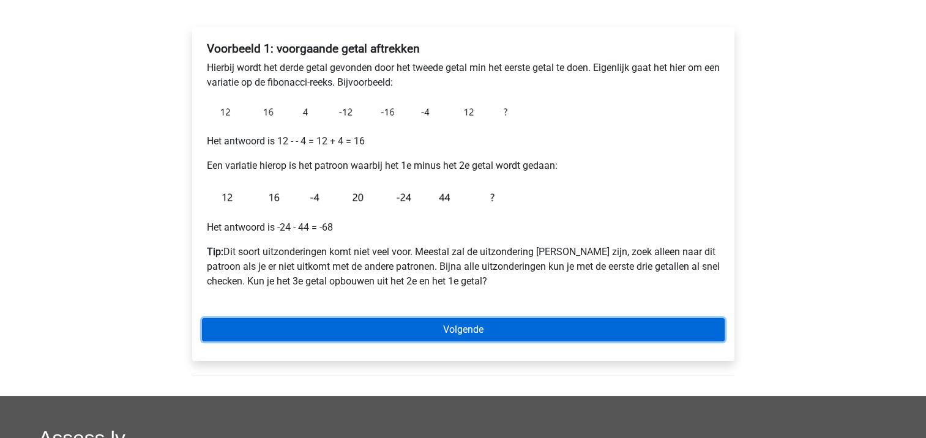
click at [530, 333] on link "Volgende" at bounding box center [463, 329] width 522 height 23
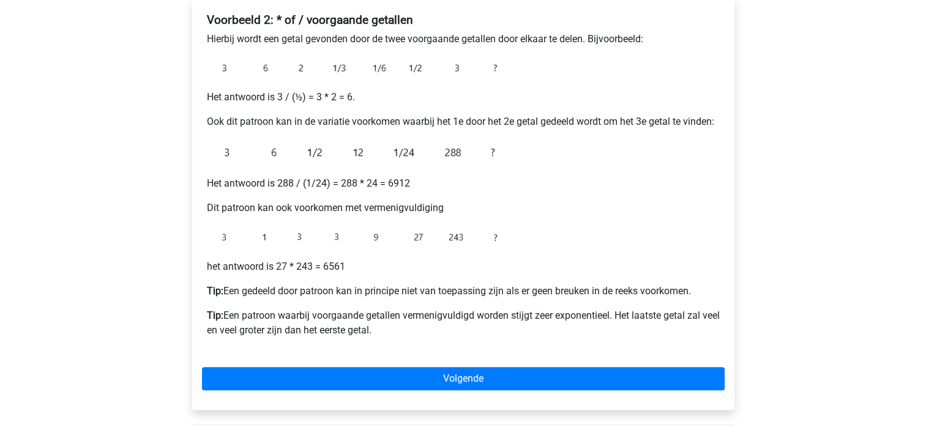
scroll to position [245, 0]
